Goal: Information Seeking & Learning: Learn about a topic

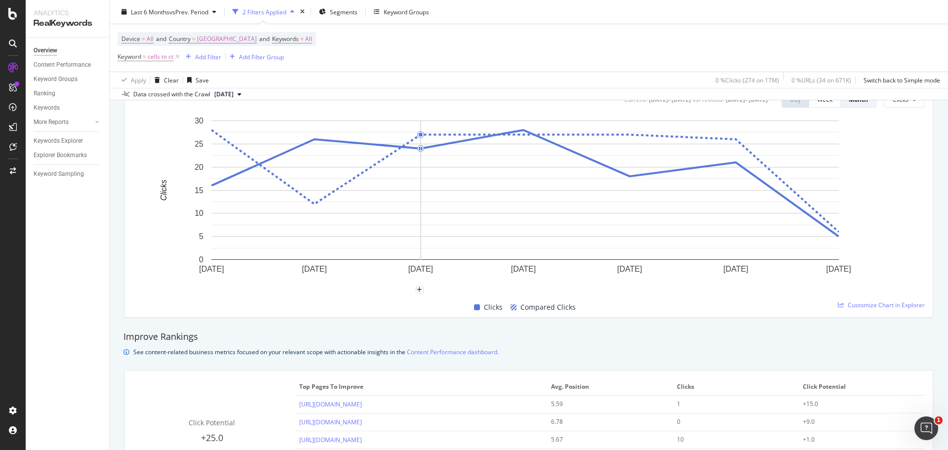
scroll to position [642, 0]
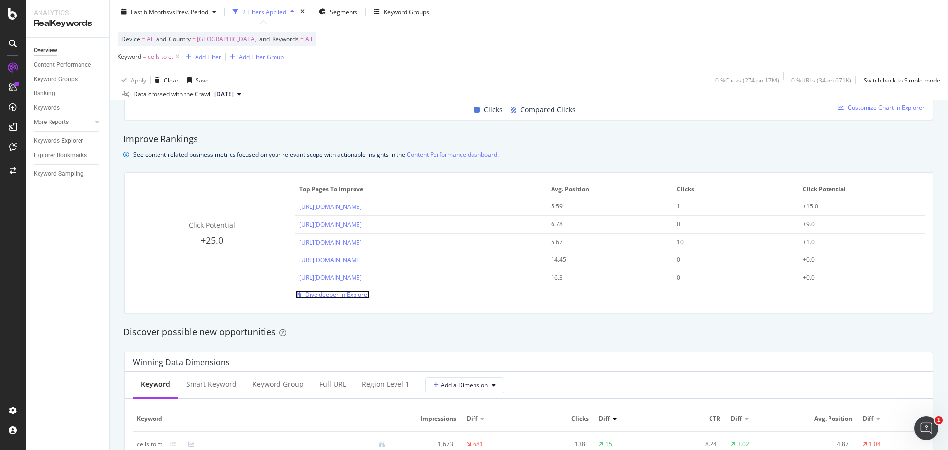
click at [338, 298] on span "Dive deeper in Explorer" at bounding box center [337, 294] width 65 height 8
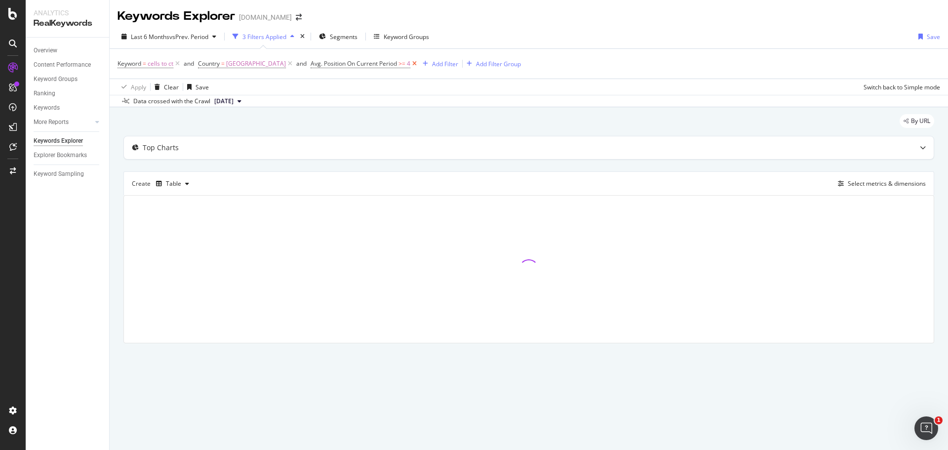
click at [419, 67] on icon at bounding box center [414, 64] width 8 height 10
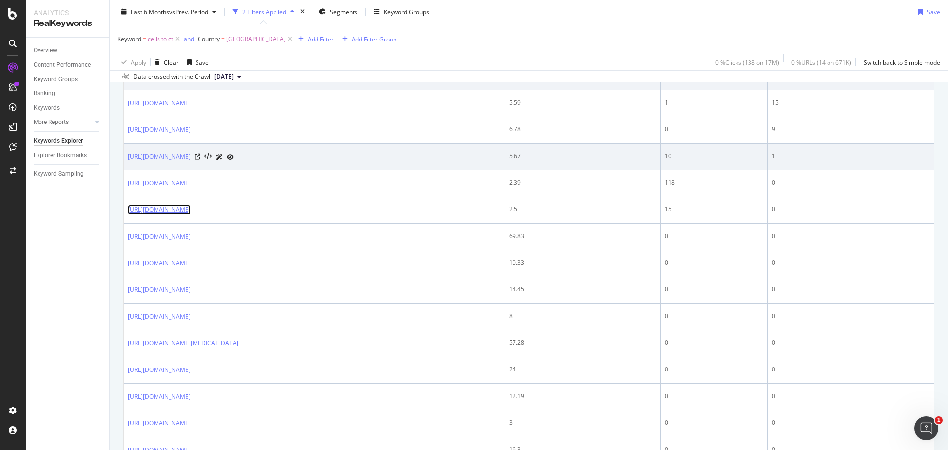
scroll to position [60, 0]
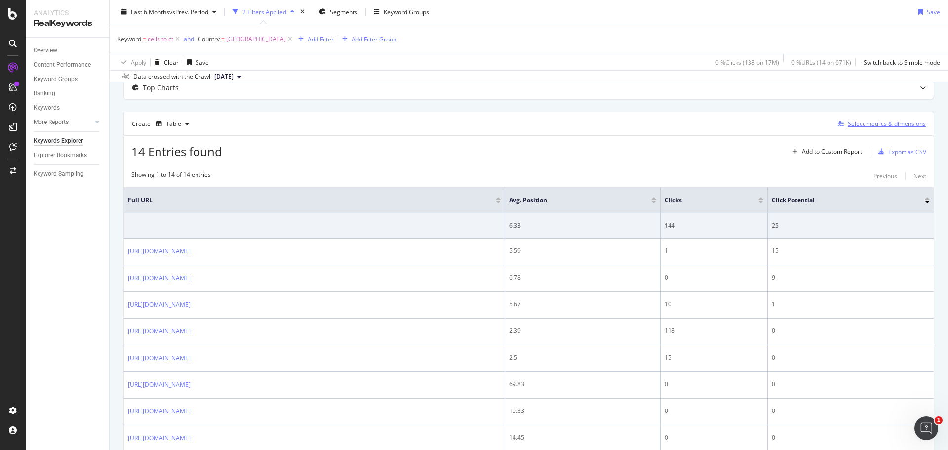
click at [862, 124] on div "Select metrics & dimensions" at bounding box center [887, 123] width 78 height 8
